Goal: Task Accomplishment & Management: Use online tool/utility

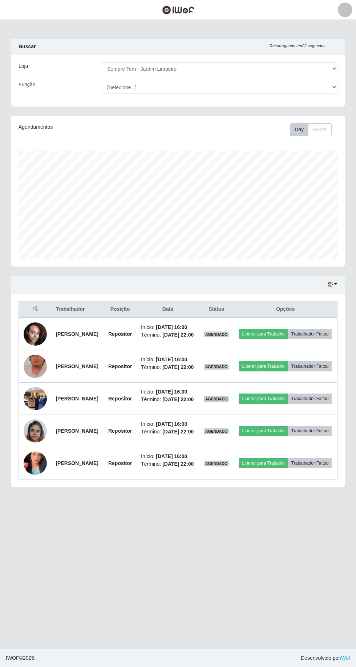
select select "508"
click at [287, 404] on button "Liberar para Trabalho" at bounding box center [262, 399] width 49 height 10
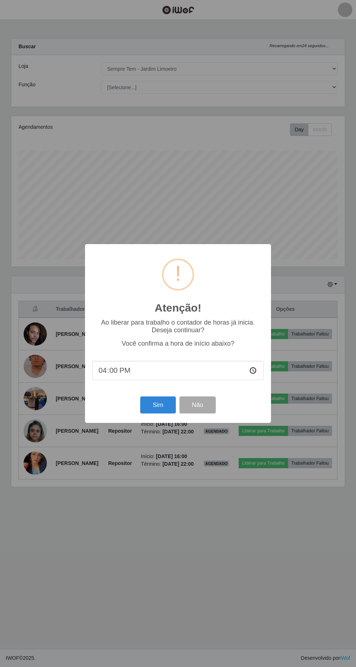
click at [139, 553] on div "Atenção! × Ao liberar para trabalho o contador de horas já inicia. Deseja conti…" at bounding box center [178, 333] width 356 height 667
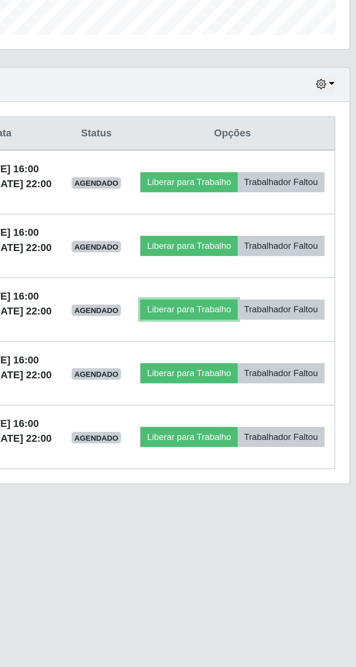
click at [287, 404] on button "Liberar para Trabalho" at bounding box center [262, 399] width 49 height 10
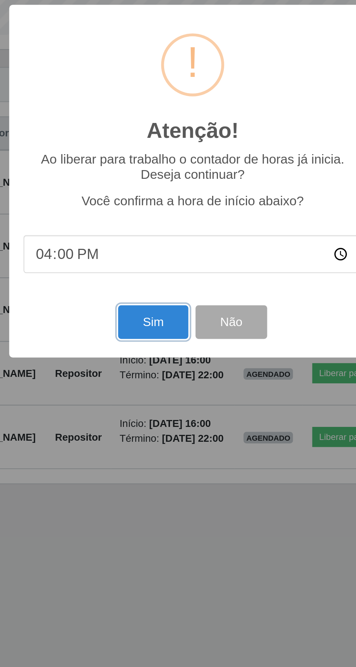
click at [154, 401] on button "Sim" at bounding box center [157, 405] width 35 height 17
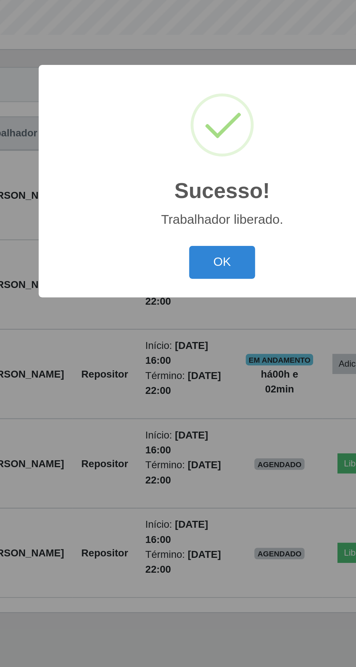
click at [179, 377] on button "OK" at bounding box center [178, 374] width 34 height 17
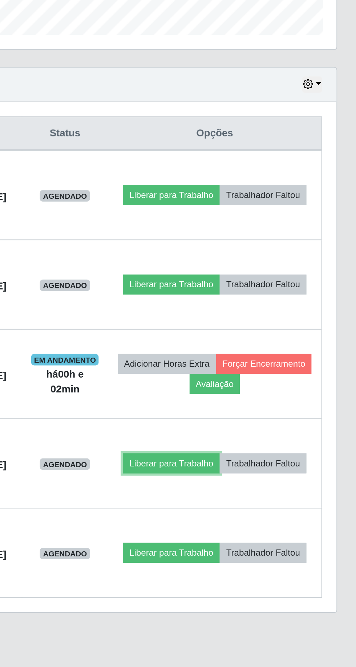
click at [285, 472] on button "Liberar para Trabalho" at bounding box center [260, 477] width 49 height 10
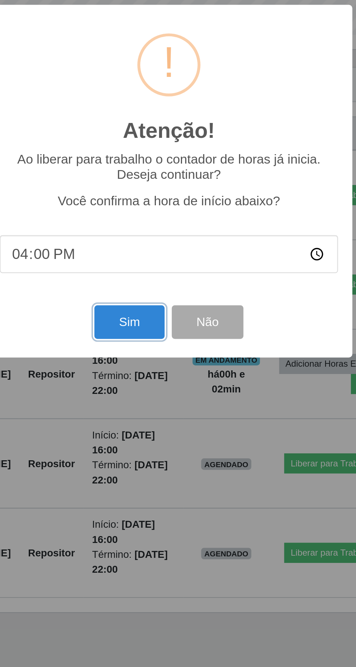
click at [154, 404] on button "Sim" at bounding box center [157, 405] width 35 height 17
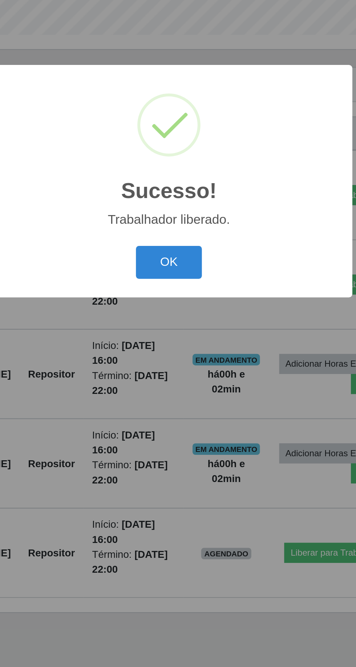
click at [180, 371] on button "OK" at bounding box center [178, 374] width 34 height 17
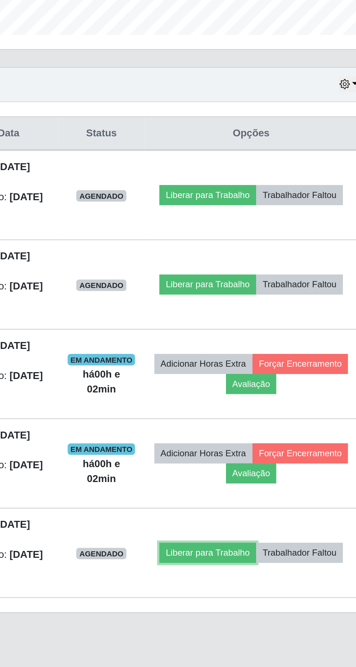
click at [285, 517] on button "Liberar para Trabalho" at bounding box center [260, 522] width 49 height 10
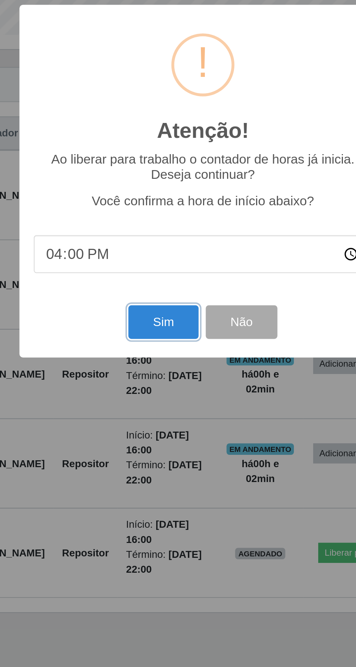
click at [153, 409] on button "Sim" at bounding box center [157, 405] width 35 height 17
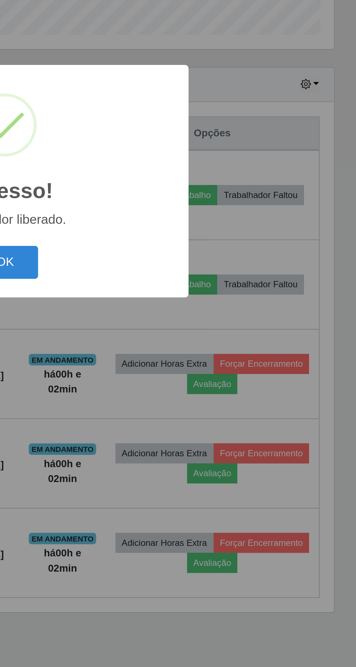
click at [187, 368] on button "OK" at bounding box center [178, 374] width 34 height 17
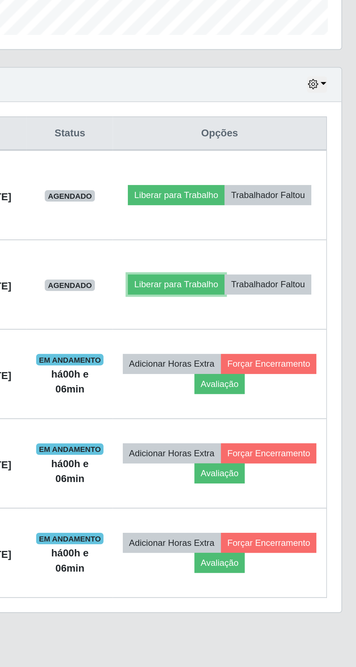
click at [285, 381] on button "Liberar para Trabalho" at bounding box center [260, 386] width 49 height 10
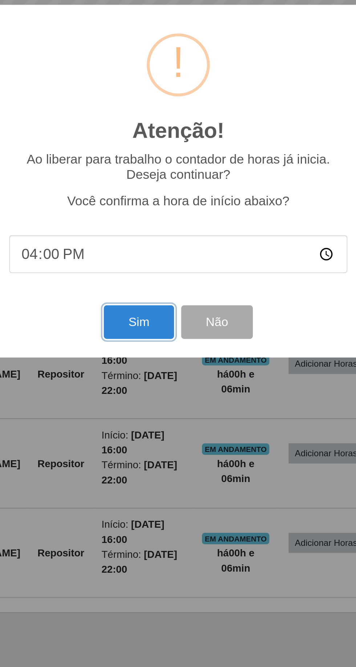
click at [155, 404] on button "Sim" at bounding box center [157, 405] width 35 height 17
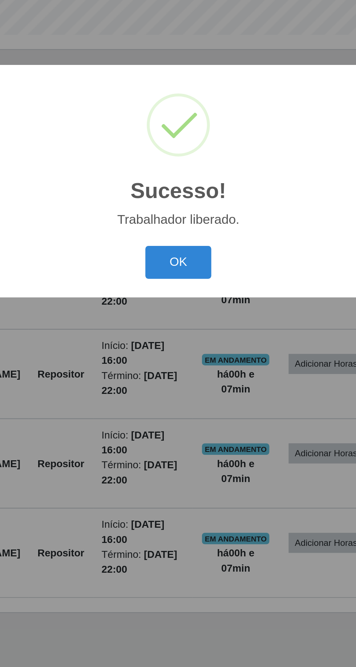
click at [186, 376] on button "OK" at bounding box center [178, 374] width 34 height 17
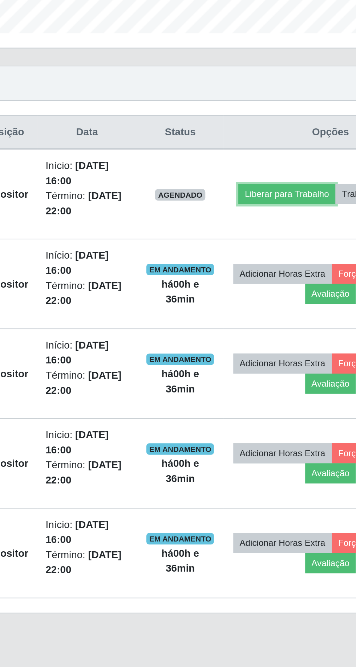
click at [279, 336] on button "Liberar para Trabalho" at bounding box center [260, 341] width 49 height 10
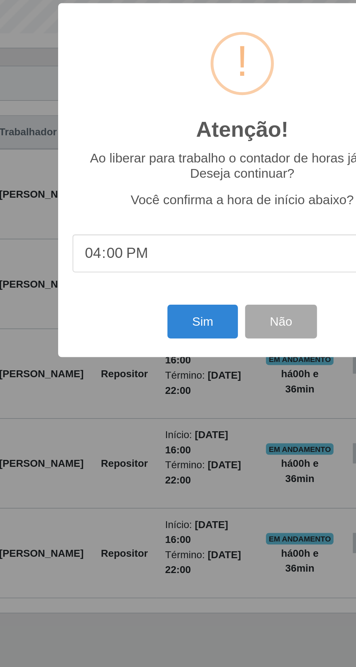
click at [163, 368] on input "16:00" at bounding box center [177, 370] width 171 height 19
type input "16:35"
click at [156, 408] on button "Sim" at bounding box center [157, 405] width 35 height 17
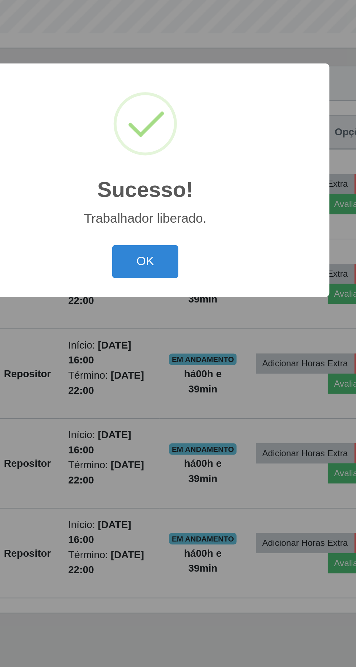
click at [182, 375] on button "OK" at bounding box center [178, 374] width 34 height 17
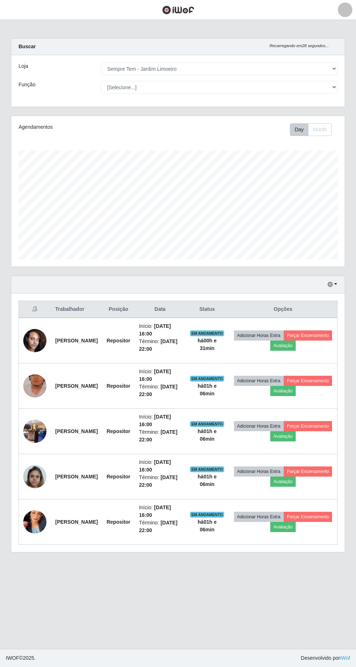
scroll to position [3, 0]
